Goal: Understand process/instructions

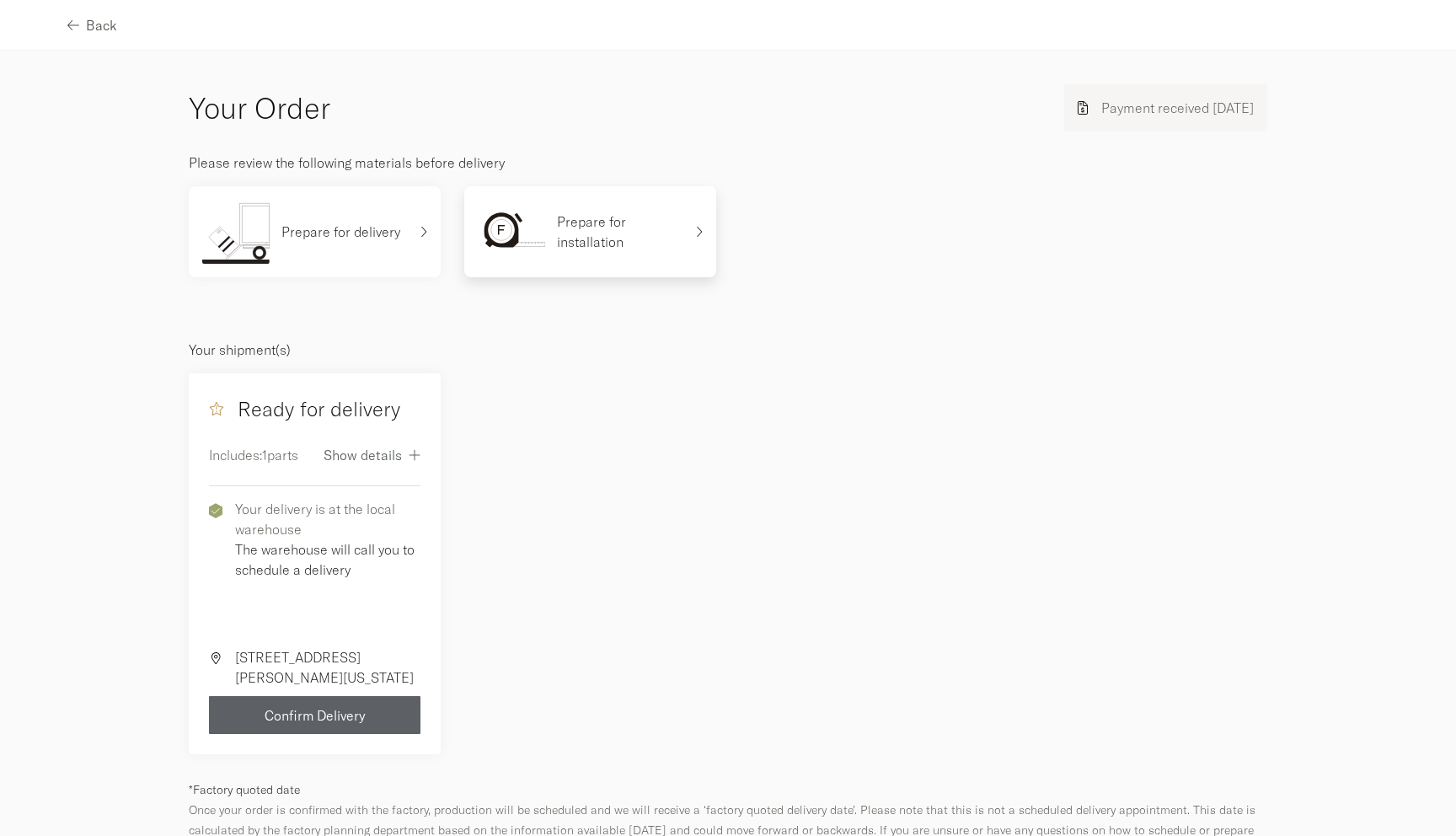
click at [591, 235] on p "Prepare for installation" at bounding box center [620, 231] width 126 height 41
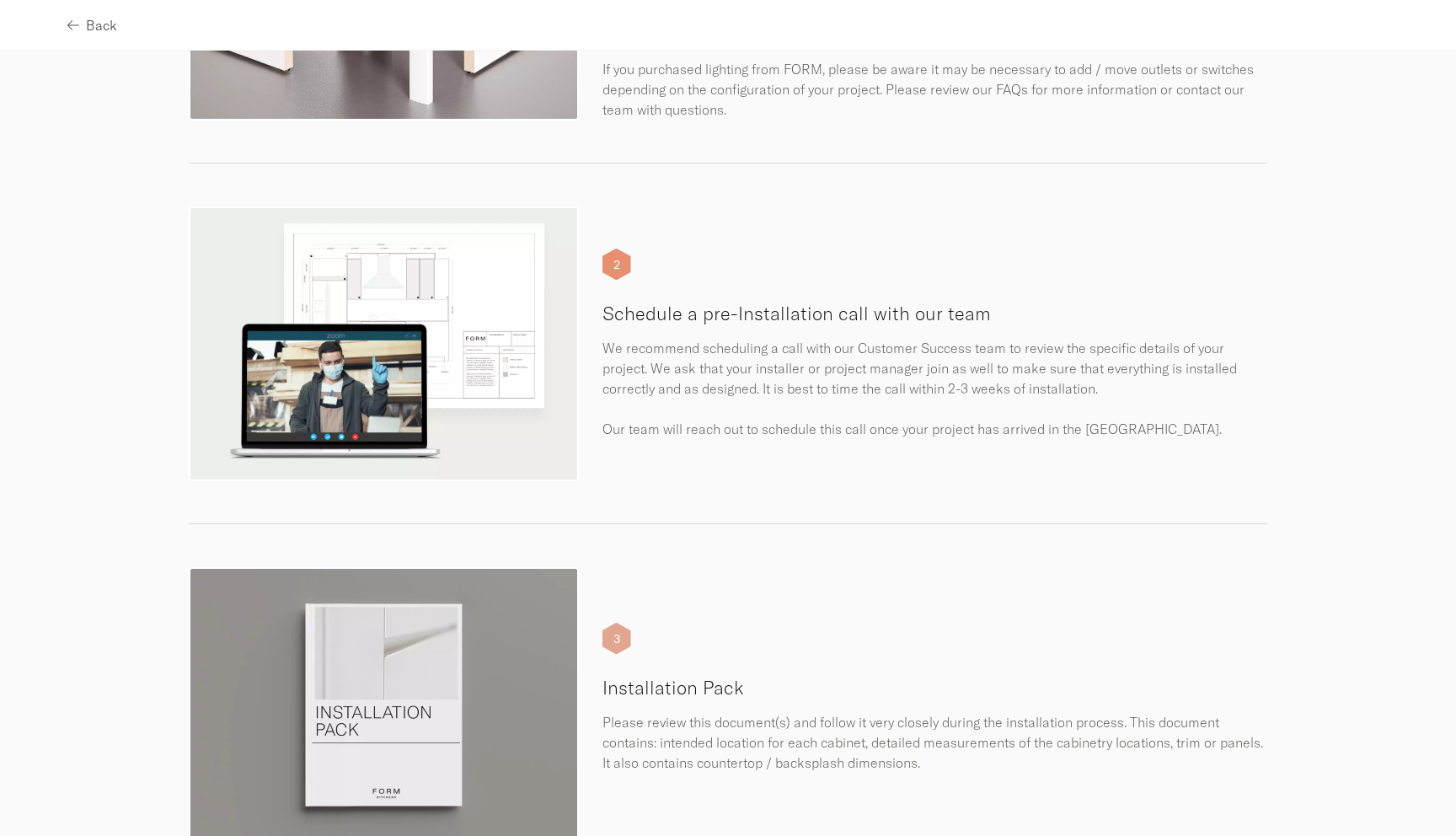
scroll to position [746, 0]
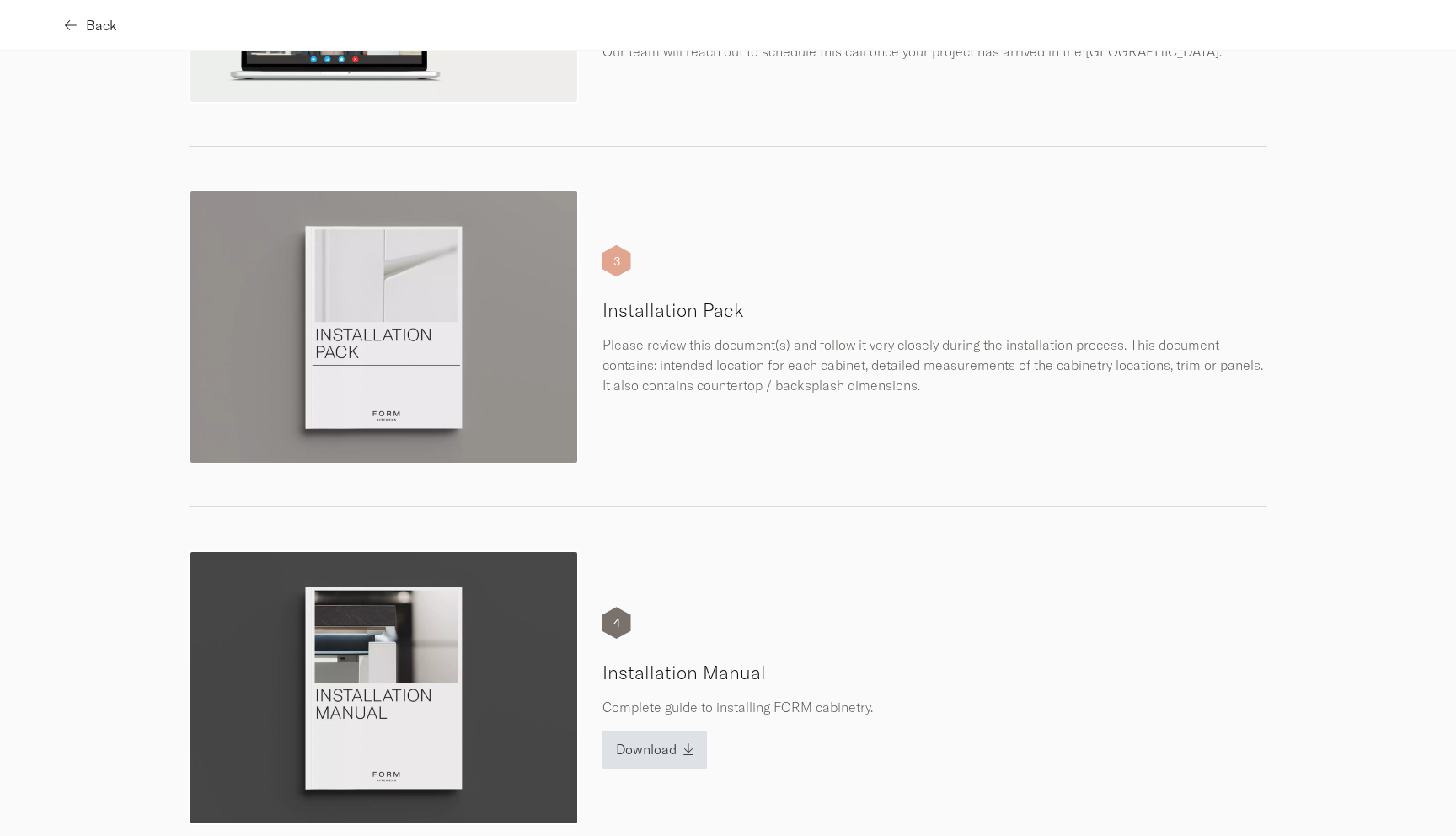
click at [93, 36] on button "Back" at bounding box center [92, 25] width 50 height 38
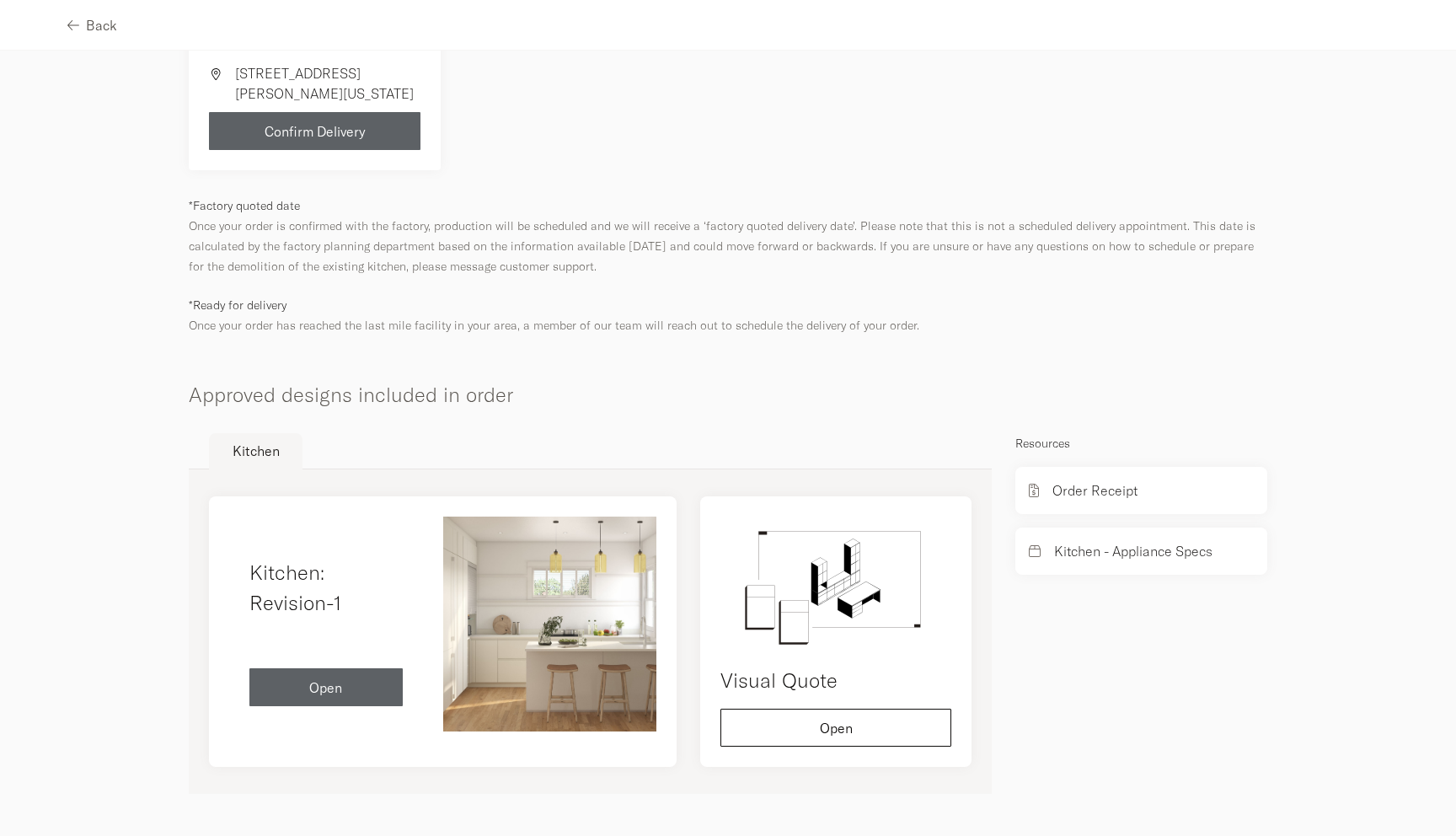
scroll to position [584, 0]
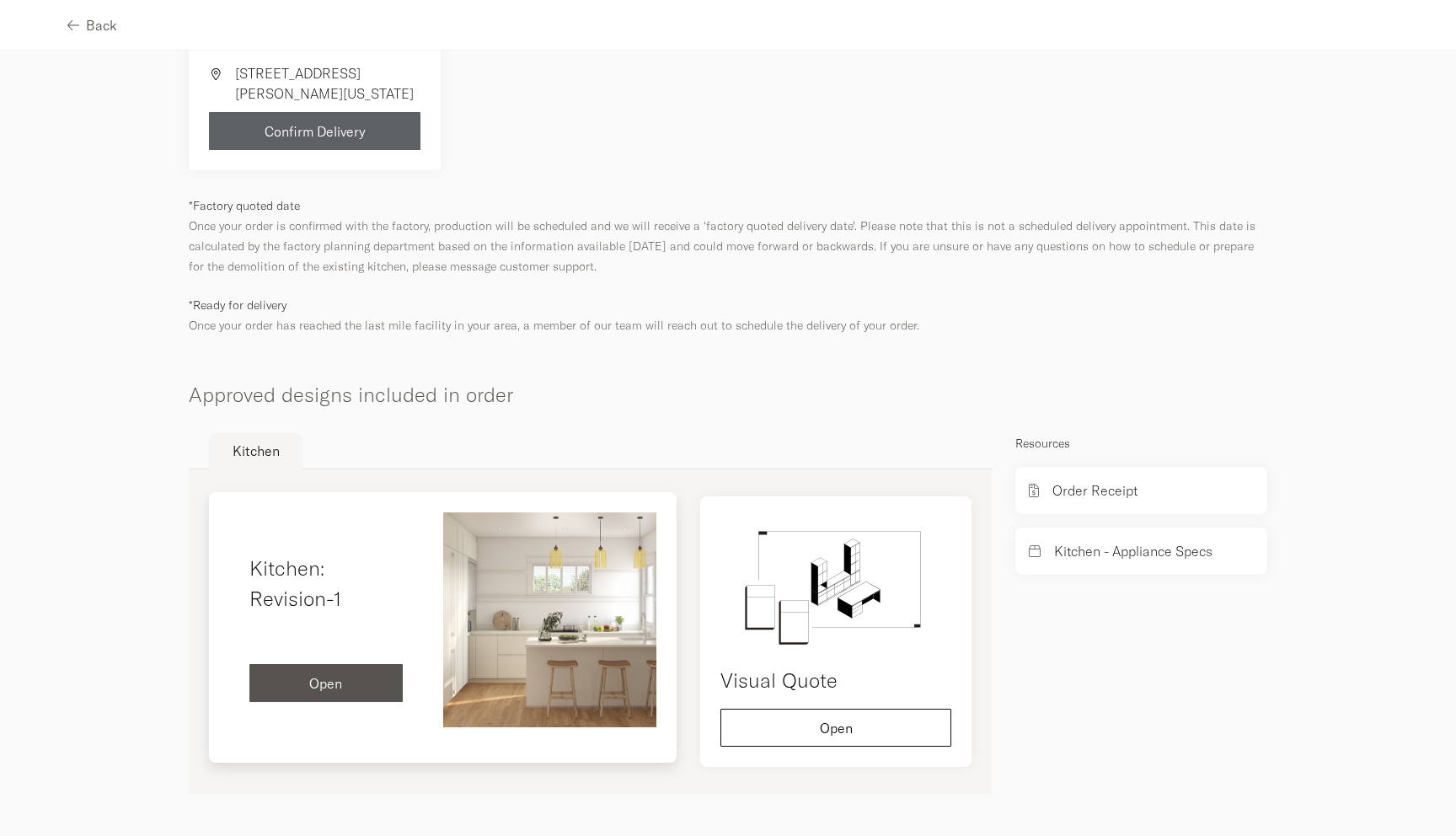
click at [322, 680] on span "Open" at bounding box center [325, 683] width 33 height 14
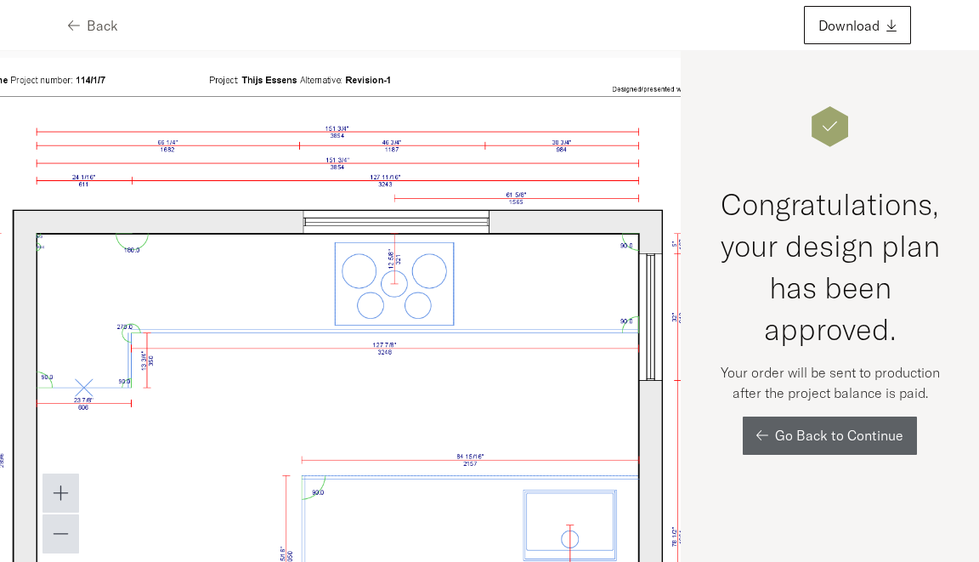
scroll to position [10655, 163]
